Goal: Browse casually

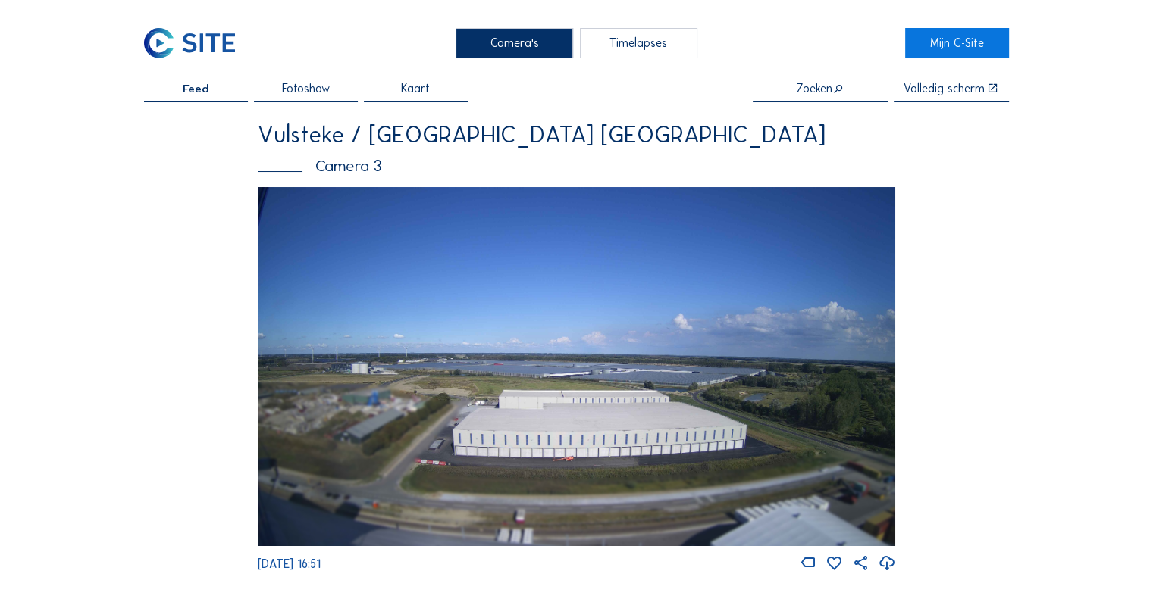
click at [529, 404] on img at bounding box center [576, 366] width 637 height 358
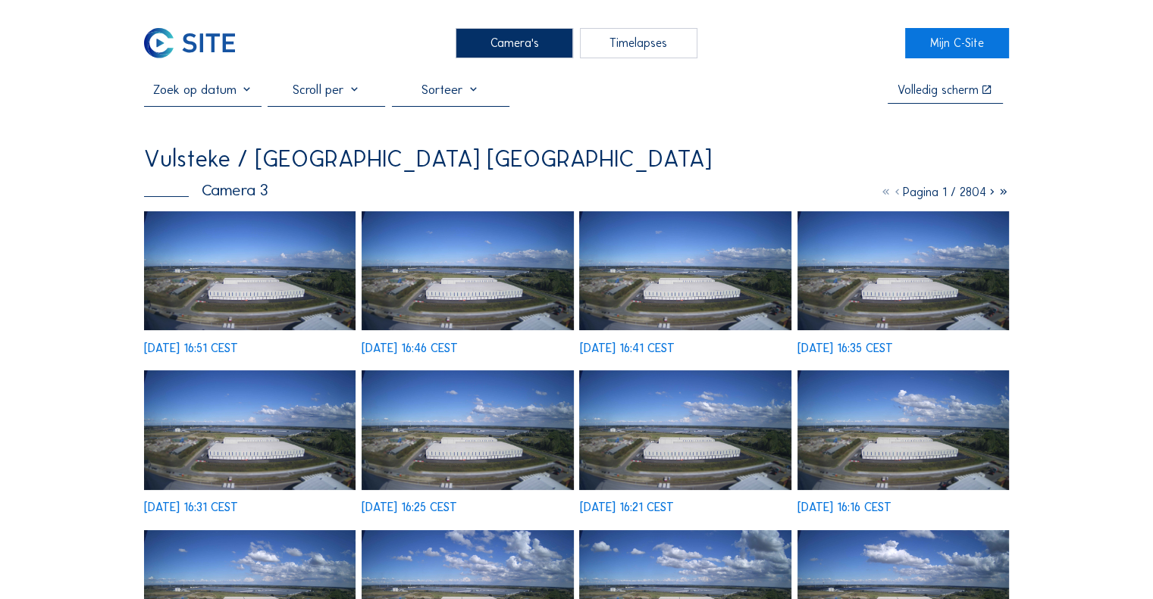
click at [290, 296] on img at bounding box center [249, 270] width 211 height 119
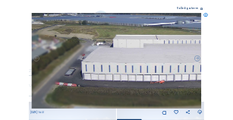
drag, startPoint x: 129, startPoint y: 79, endPoint x: 133, endPoint y: 55, distance: 23.8
click at [133, 55] on img at bounding box center [116, 60] width 171 height 95
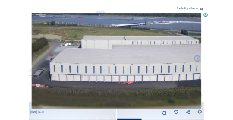
drag, startPoint x: 167, startPoint y: 55, endPoint x: 160, endPoint y: 57, distance: 7.7
click at [160, 57] on img at bounding box center [116, 60] width 171 height 95
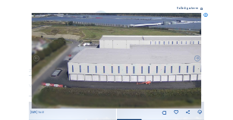
drag, startPoint x: 121, startPoint y: 56, endPoint x: 133, endPoint y: 57, distance: 12.9
click at [133, 57] on img at bounding box center [116, 60] width 171 height 95
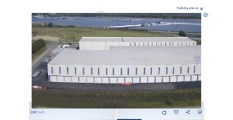
drag, startPoint x: 178, startPoint y: 67, endPoint x: 144, endPoint y: 66, distance: 34.1
click at [111, 69] on img at bounding box center [116, 60] width 171 height 95
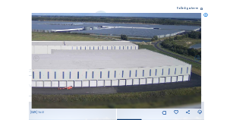
click at [136, 68] on img at bounding box center [116, 60] width 171 height 95
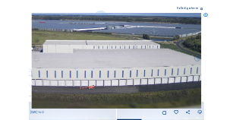
click at [134, 61] on img at bounding box center [116, 60] width 171 height 95
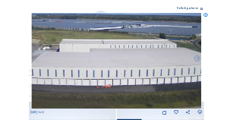
drag, startPoint x: 110, startPoint y: 59, endPoint x: 143, endPoint y: 56, distance: 33.5
click at [143, 56] on img at bounding box center [116, 60] width 171 height 95
